Goal: Task Accomplishment & Management: Manage account settings

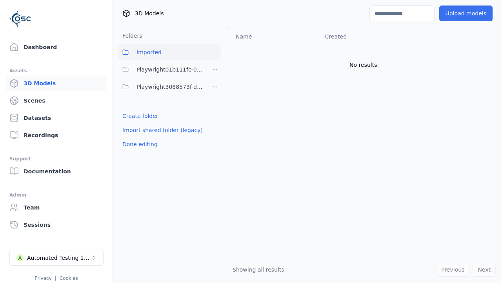
click at [467, 13] on button "Upload models" at bounding box center [466, 13] width 53 height 16
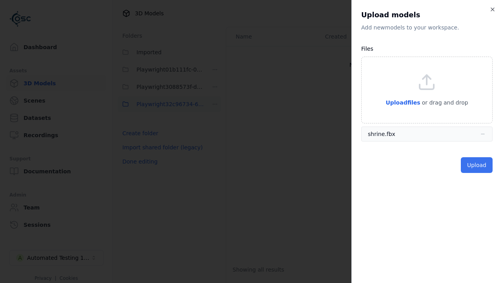
click at [478, 165] on button "Upload" at bounding box center [477, 165] width 32 height 16
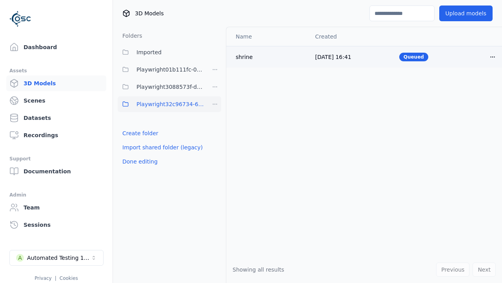
click at [493, 57] on html "Support Dashboard Assets 3D Models Scenes Datasets Recordings Support Documenta…" at bounding box center [251, 141] width 502 height 283
click at [476, 87] on div "Delete" at bounding box center [476, 87] width 46 height 13
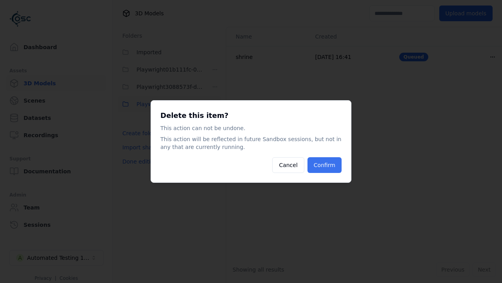
click at [325, 165] on button "Confirm" at bounding box center [325, 165] width 34 height 16
click at [215, 104] on html "Support Dashboard Assets 3D Models Scenes Datasets Recordings Support Documenta…" at bounding box center [251, 141] width 502 height 283
